Goal: Task Accomplishment & Management: Use online tool/utility

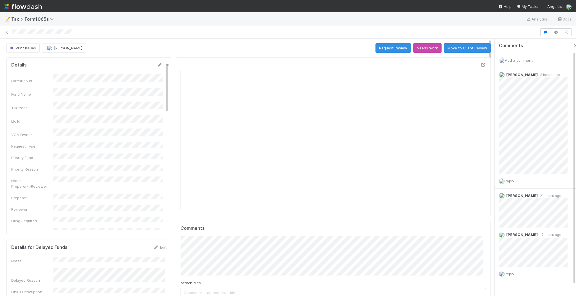
scroll to position [109, 296]
click at [480, 64] on icon at bounding box center [483, 65] width 6 height 4
click at [19, 47] on div "Print Issues" at bounding box center [23, 48] width 35 height 10
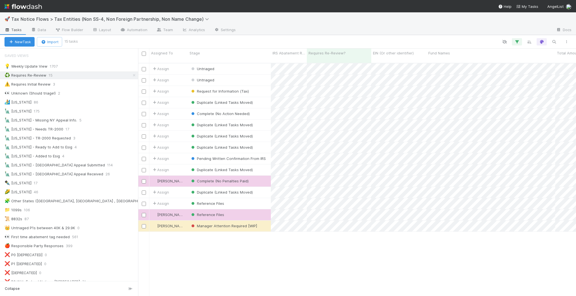
scroll to position [6, 6]
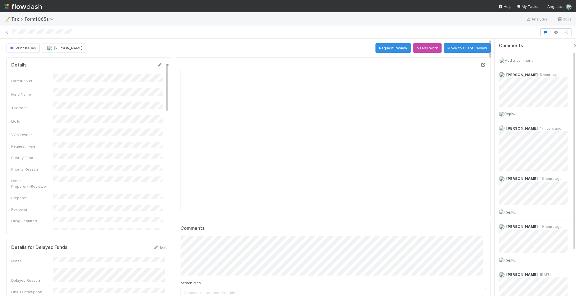
scroll to position [6, 6]
click at [480, 64] on icon at bounding box center [483, 65] width 6 height 4
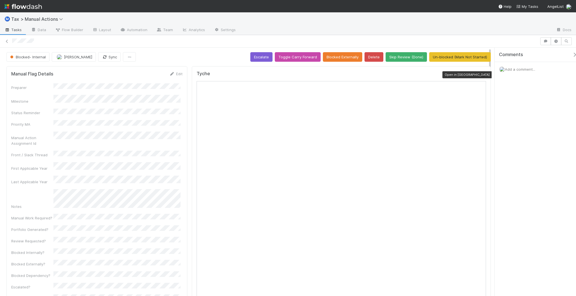
click at [480, 73] on icon at bounding box center [483, 75] width 6 height 4
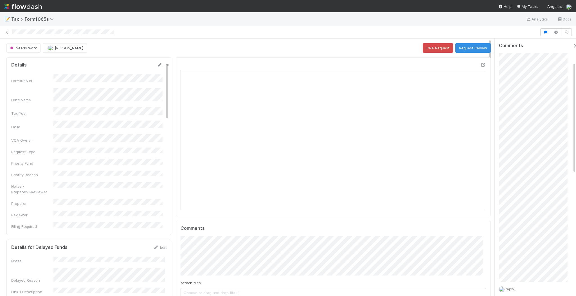
scroll to position [54, 0]
click at [480, 64] on icon at bounding box center [483, 65] width 6 height 4
click at [63, 48] on span "Helen Vo" at bounding box center [69, 48] width 28 height 4
click at [51, 40] on div at bounding box center [288, 148] width 576 height 296
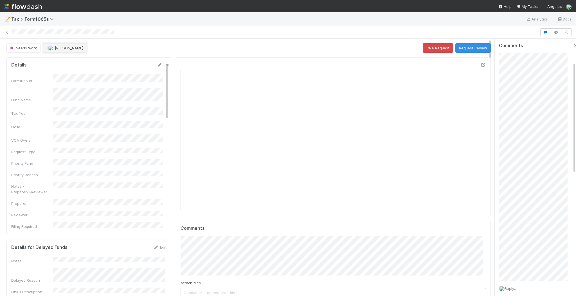
click at [61, 44] on button "[PERSON_NAME]" at bounding box center [65, 48] width 44 height 10
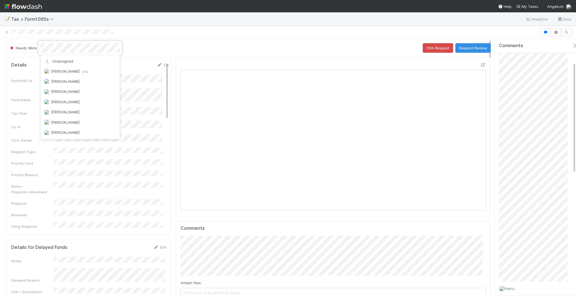
scroll to position [284, 0]
click at [338, 53] on div at bounding box center [288, 148] width 576 height 296
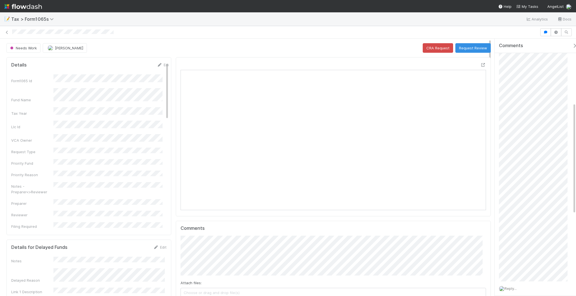
scroll to position [148, 0]
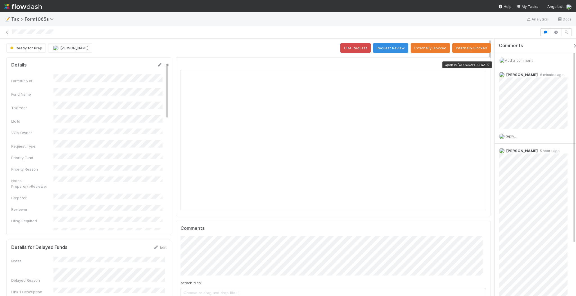
click at [480, 63] on icon at bounding box center [483, 65] width 6 height 4
click at [524, 56] on div "Add a comment..." at bounding box center [537, 60] width 87 height 15
click at [515, 137] on span "Reply..." at bounding box center [510, 136] width 12 height 4
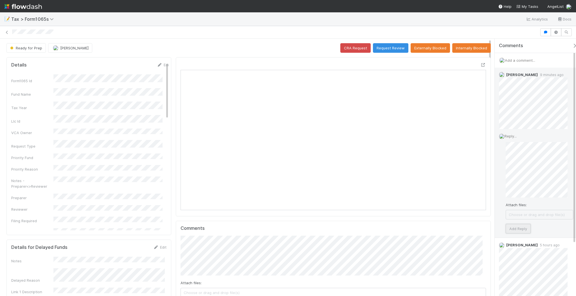
click at [522, 228] on button "Add Reply" at bounding box center [517, 229] width 25 height 10
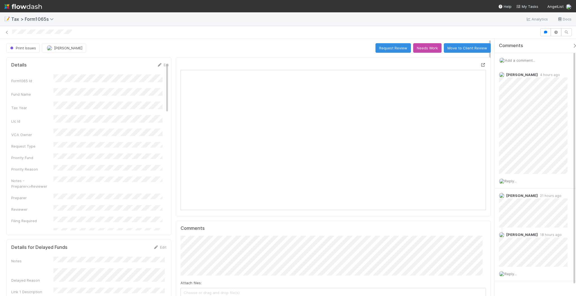
click at [480, 63] on icon at bounding box center [483, 65] width 6 height 4
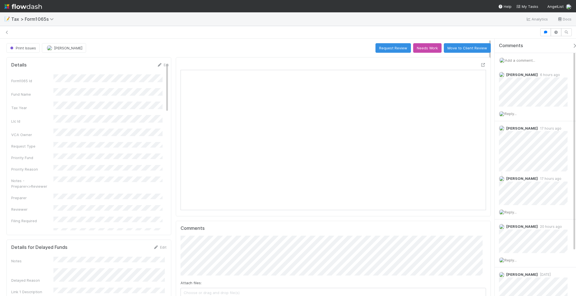
scroll to position [109, 296]
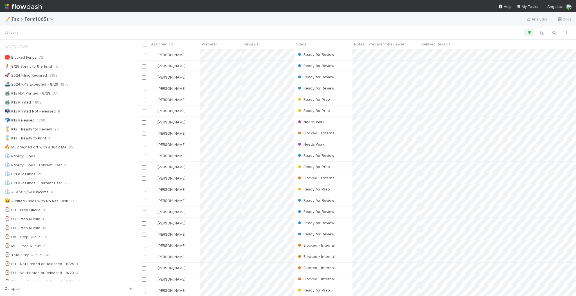
scroll to position [241, 432]
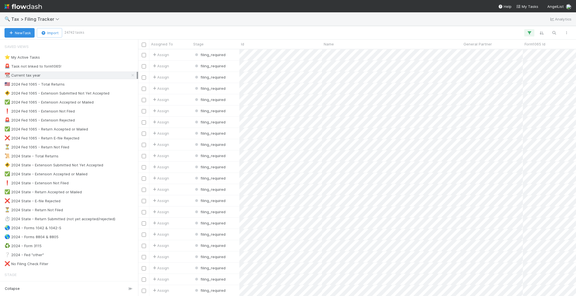
scroll to position [241, 432]
click at [105, 108] on div "❗ 2024 Fed 1065 - Extension Not Filed 2" at bounding box center [70, 111] width 132 height 7
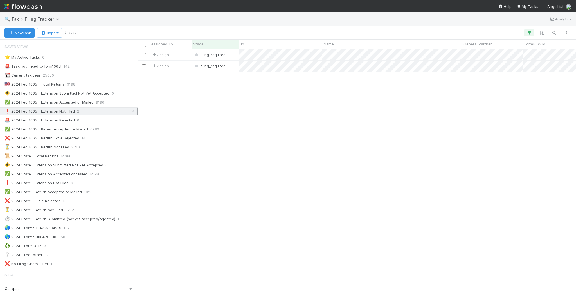
scroll to position [241, 432]
click at [107, 117] on div "🚨 2024 Fed 1065 - Extension Rejected 0" at bounding box center [70, 120] width 132 height 7
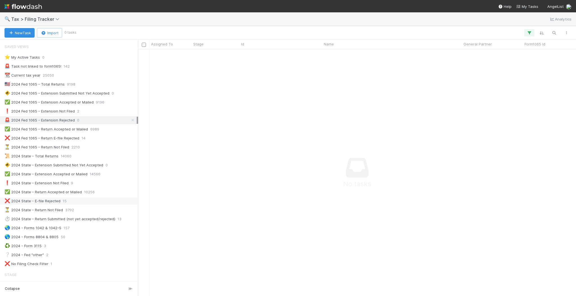
scroll to position [236, 426]
click at [86, 198] on div "❌ 2024 State - E-file Rejected 15" at bounding box center [70, 201] width 132 height 7
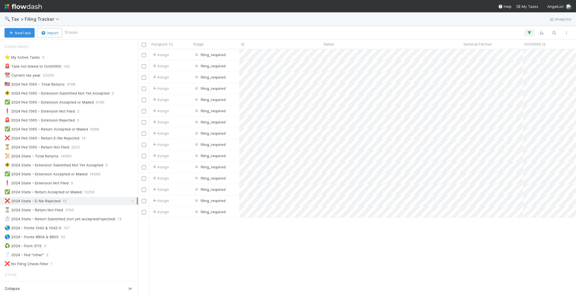
scroll to position [241, 432]
click at [106, 139] on div "❌ 2024 Fed 1065 - Return E-file Rejected 14" at bounding box center [70, 138] width 132 height 7
click at [354, 260] on div "Assign filing_required 1/15/25, 4:05:56 AM 8/27/25, 1:32:50 AM 1 Assign filing_…" at bounding box center [357, 172] width 438 height 247
click at [568, 33] on icon "button" at bounding box center [566, 32] width 6 height 3
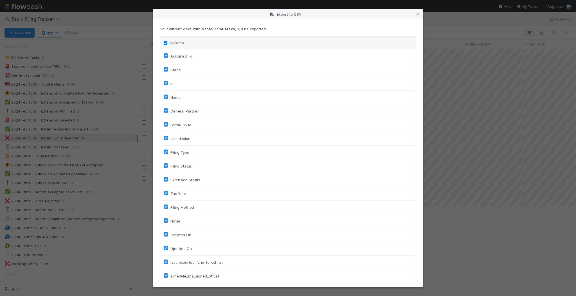
scroll to position [109, 0]
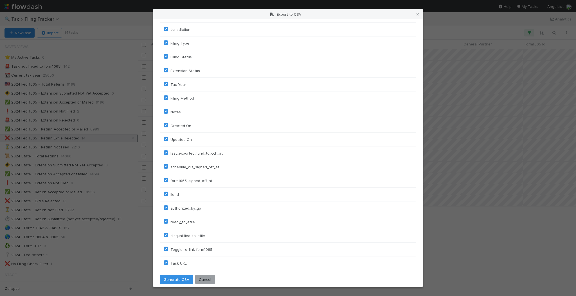
click at [180, 282] on div "Your current view, with a total of 14 tasks , will be exported. Column Assigned…" at bounding box center [287, 153] width 269 height 268
click at [175, 278] on button "Generate CSV" at bounding box center [176, 280] width 33 height 10
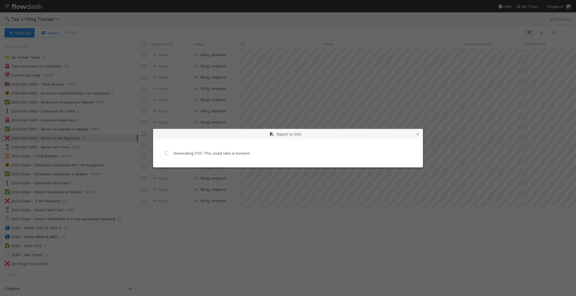
scroll to position [0, 0]
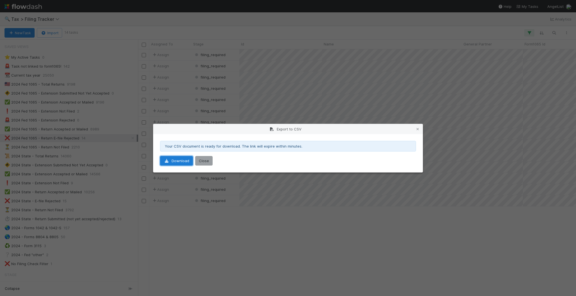
click at [188, 161] on link "Download" at bounding box center [176, 161] width 33 height 10
click at [324, 24] on div "Export to CSV Your CSV document is ready for download. The link will expire wit…" at bounding box center [288, 148] width 576 height 296
click at [373, 95] on div "Export to CSV Your CSV document is ready for download. The link will expire wit…" at bounding box center [288, 148] width 576 height 296
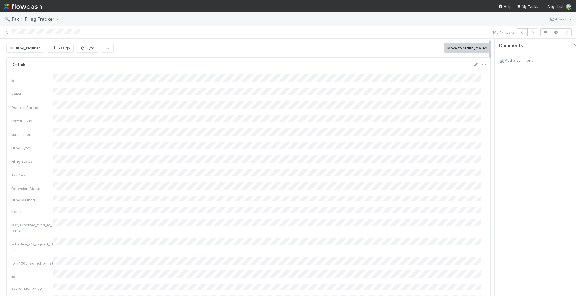
click at [517, 60] on span "Add a comment..." at bounding box center [519, 60] width 30 height 4
click at [523, 153] on button "Add Comment" at bounding box center [519, 155] width 33 height 10
click at [6, 32] on icon at bounding box center [7, 33] width 6 height 4
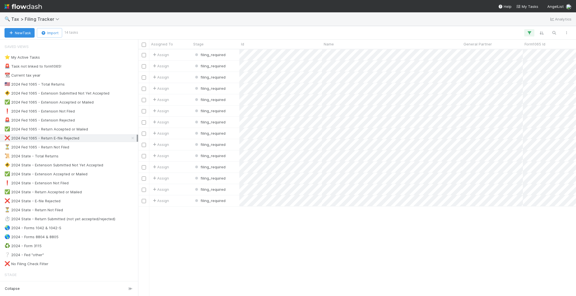
scroll to position [241, 432]
click at [212, 200] on span "filing_required" at bounding box center [210, 201] width 32 height 4
click at [323, 240] on div at bounding box center [288, 148] width 576 height 296
